Goal: Find specific page/section: Find specific page/section

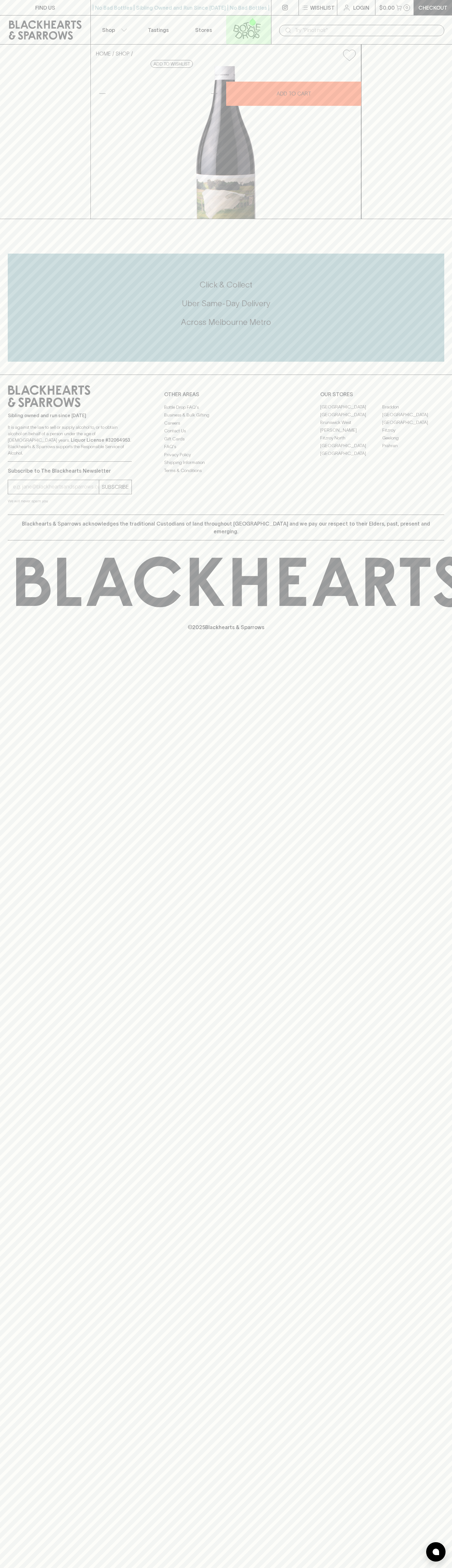
click at [227, 18] on link at bounding box center [249, 29] width 45 height 29
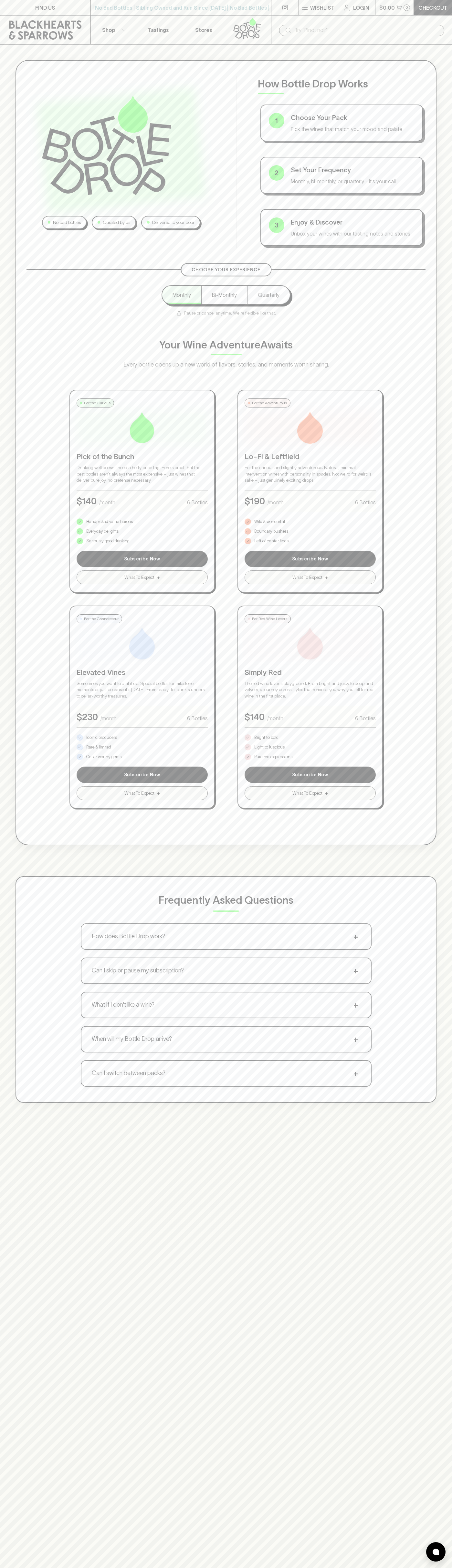
click at [169, 1567] on html "FIND US | No Bad Bottles | Sibling Owned and Run Since [DATE] | No Bad Bottles …" at bounding box center [226, 1013] width 452 height 2027
click at [26, 4] on link "FIND US" at bounding box center [45, 7] width 90 height 15
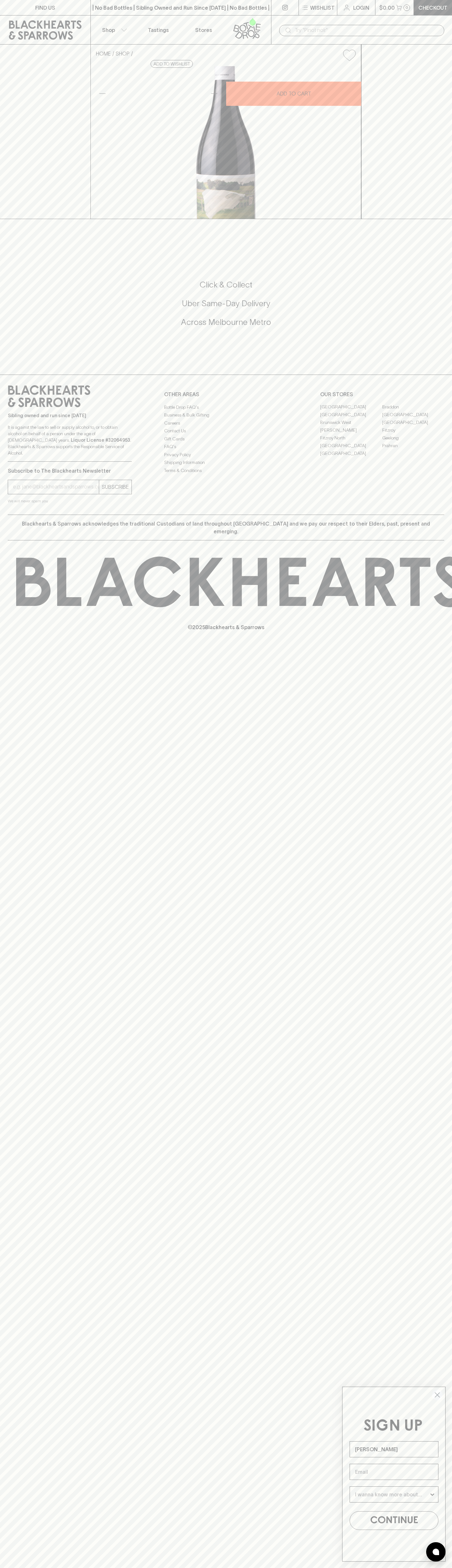
type input "John Smith"
click at [351, 442] on link "Fitzroy North" at bounding box center [351, 438] width 62 height 8
